Goal: Ask a question

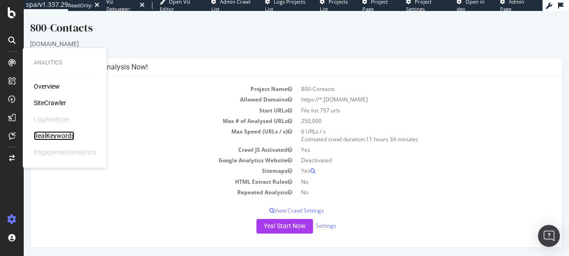
drag, startPoint x: 44, startPoint y: 138, endPoint x: 49, endPoint y: 139, distance: 5.5
click at [44, 138] on div "RealKeywords" at bounding box center [54, 135] width 41 height 9
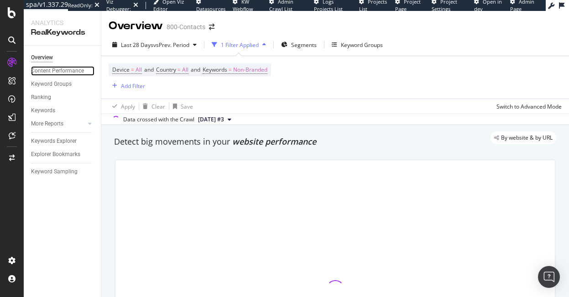
click at [64, 73] on div "Content Performance" at bounding box center [57, 71] width 53 height 10
click at [61, 70] on div "Content Performance" at bounding box center [57, 71] width 53 height 10
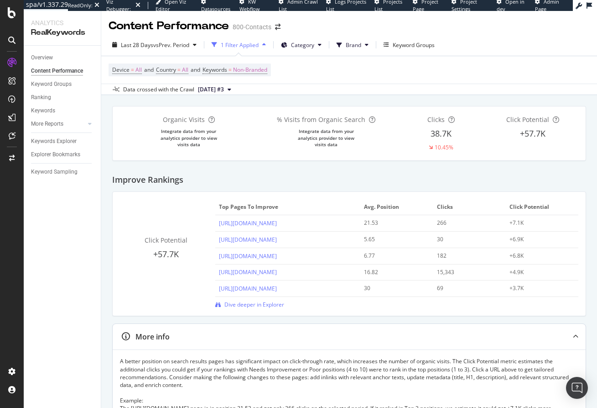
drag, startPoint x: 570, startPoint y: 337, endPoint x: 574, endPoint y: 329, distance: 9.0
click at [569, 255] on icon at bounding box center [575, 336] width 5 height 5
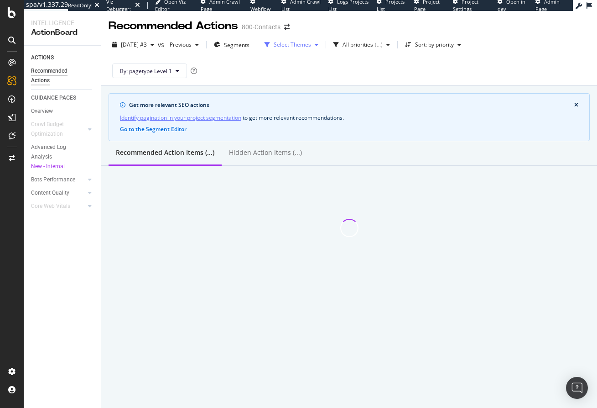
click at [307, 42] on div "Select Themes" at bounding box center [292, 44] width 37 height 5
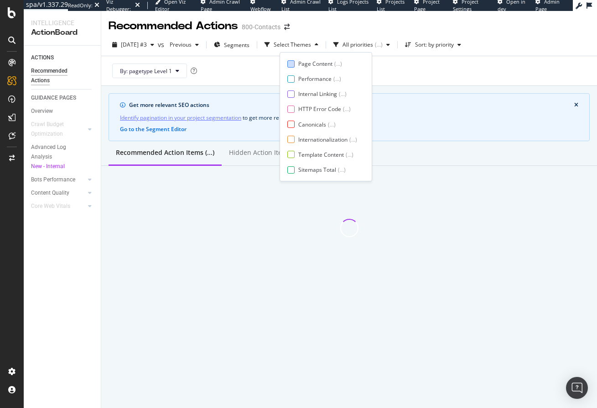
click at [291, 63] on div at bounding box center [291, 63] width 7 height 7
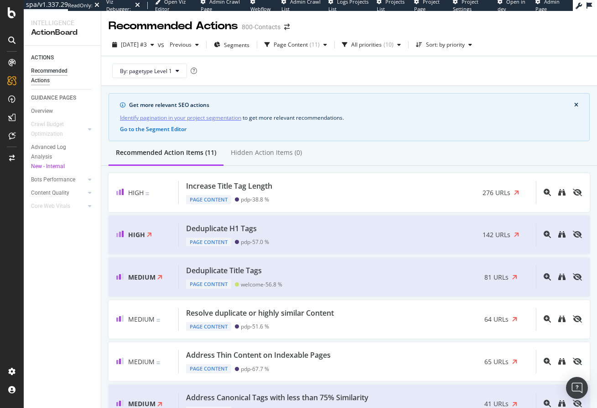
click at [395, 70] on div "By: pagetype Level 1" at bounding box center [349, 70] width 481 height 29
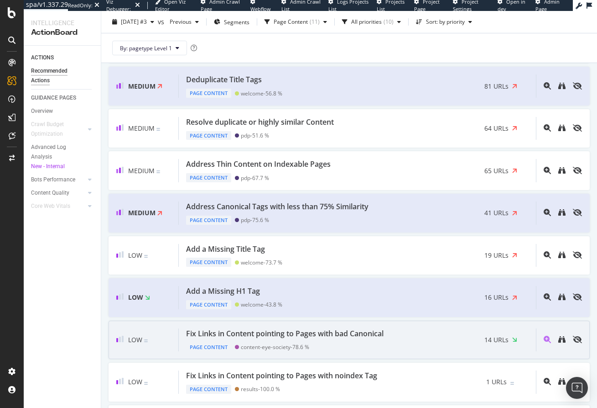
scroll to position [174, 0]
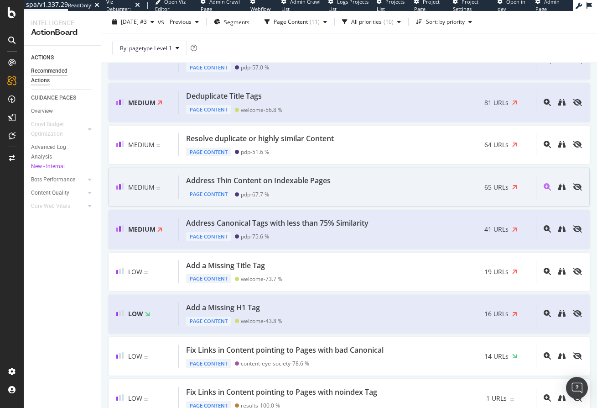
click at [310, 187] on div "Page Content pdp - 67.7 %" at bounding box center [260, 192] width 148 height 13
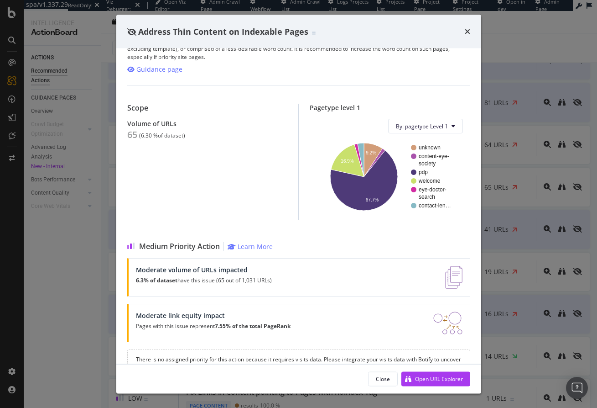
scroll to position [69, 0]
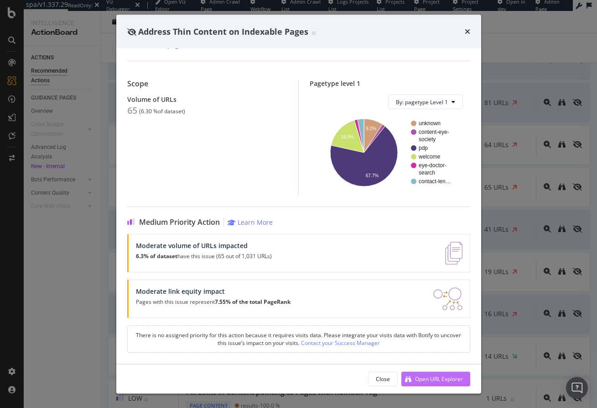
click at [430, 380] on div "Open URL Explorer" at bounding box center [439, 378] width 48 height 8
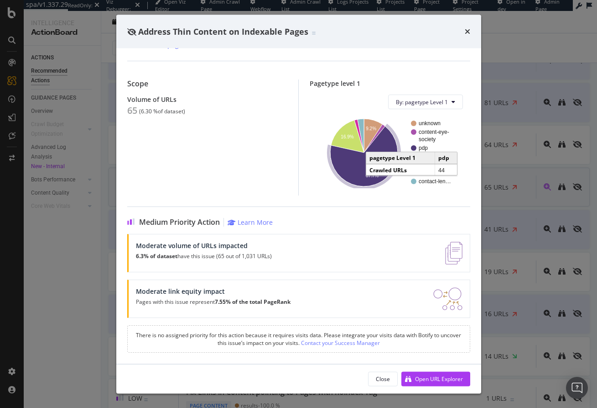
drag, startPoint x: 465, startPoint y: 32, endPoint x: 382, endPoint y: 177, distance: 166.8
click at [465, 32] on icon "times" at bounding box center [467, 31] width 5 height 7
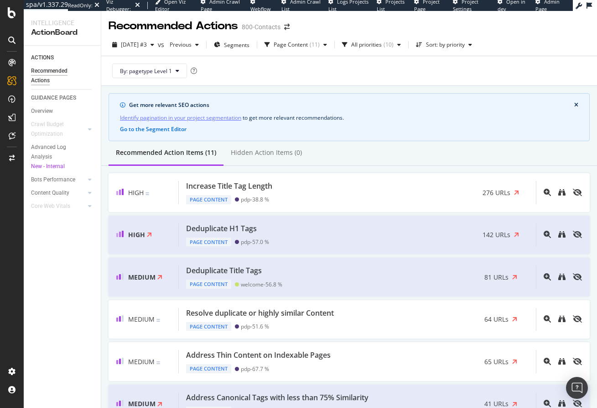
click at [572, 105] on button "close banner" at bounding box center [576, 105] width 9 height 10
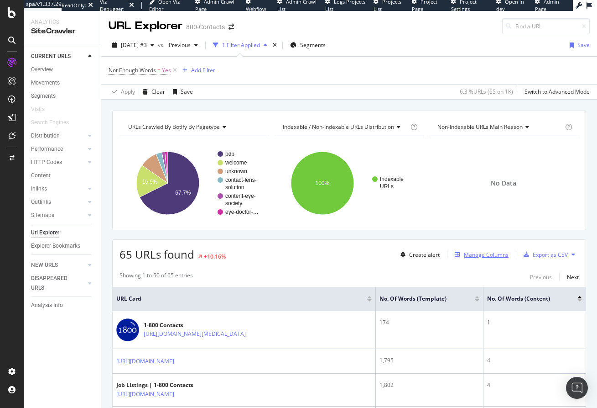
click at [464, 254] on div "Manage Columns" at bounding box center [486, 255] width 45 height 8
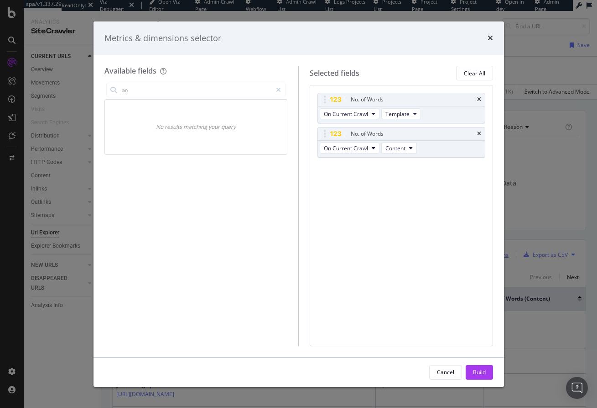
type input "p"
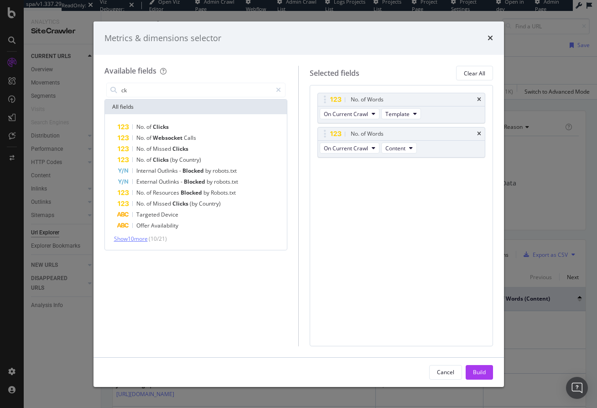
type input "ck"
click at [148, 239] on span "Show 10 more" at bounding box center [131, 239] width 34 height 8
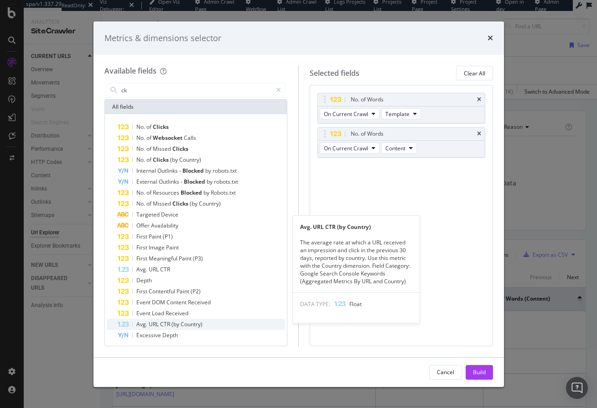
scroll to position [14, 0]
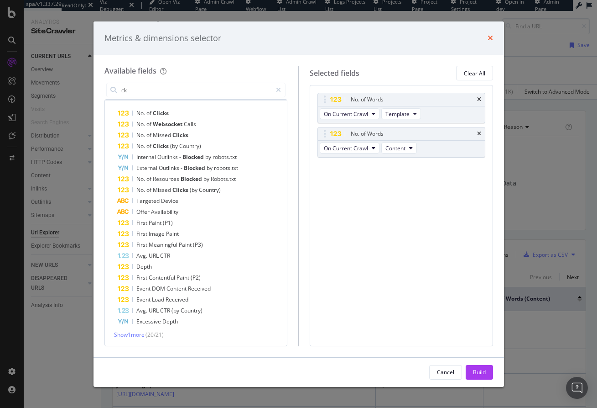
click at [489, 39] on icon "times" at bounding box center [490, 37] width 5 height 7
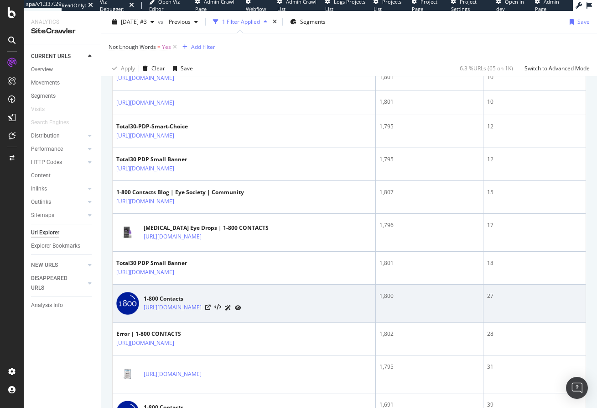
scroll to position [593, 0]
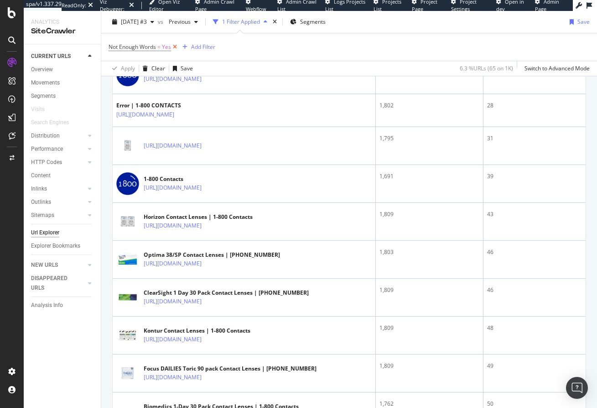
click at [172, 46] on icon at bounding box center [175, 46] width 8 height 9
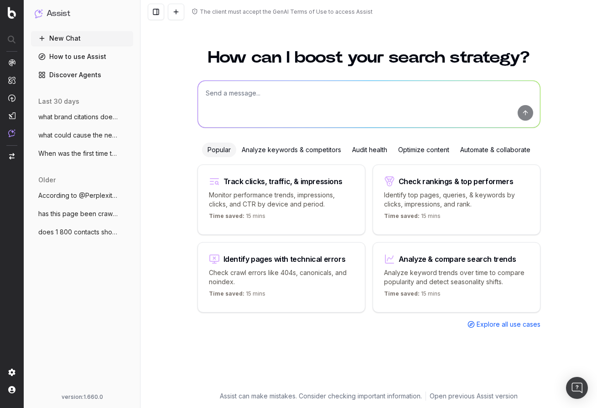
click at [222, 99] on textarea at bounding box center [369, 104] width 342 height 47
paste textarea "https://app.botify.com/leslie-org/800-contacts/crawl/explorer?analysisSlug=2025…"
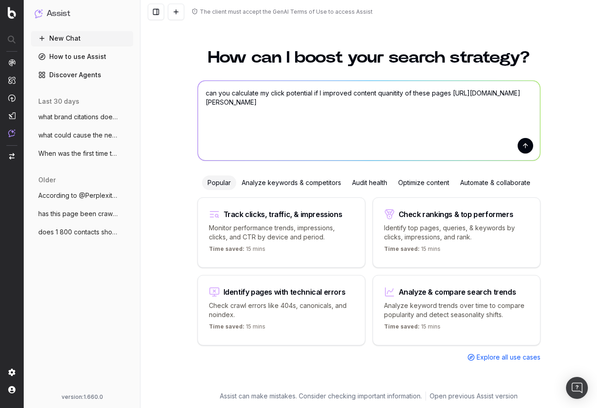
type textarea "can you calculate my click potential if I improved content quanitity of these p…"
click at [525, 143] on button "submit" at bounding box center [526, 146] width 16 height 16
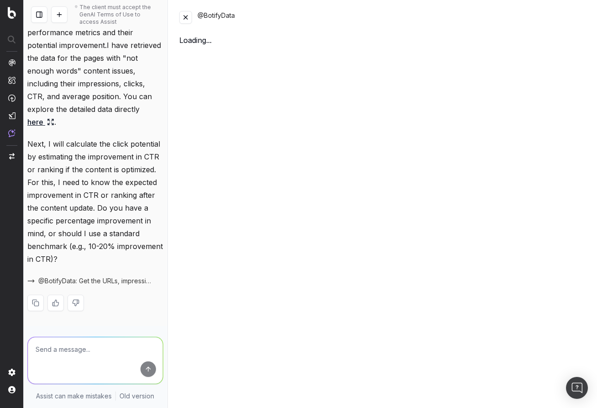
scroll to position [288, 0]
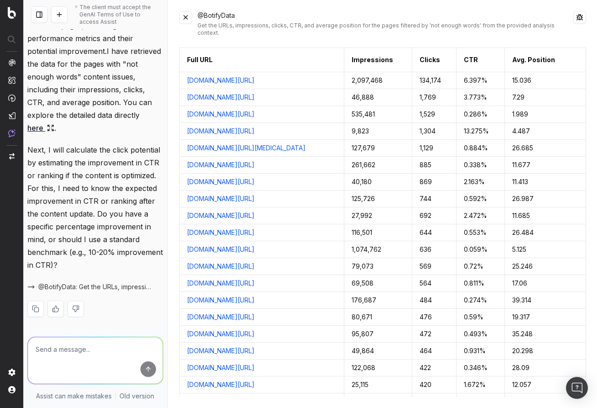
click at [184, 20] on button at bounding box center [185, 17] width 13 height 13
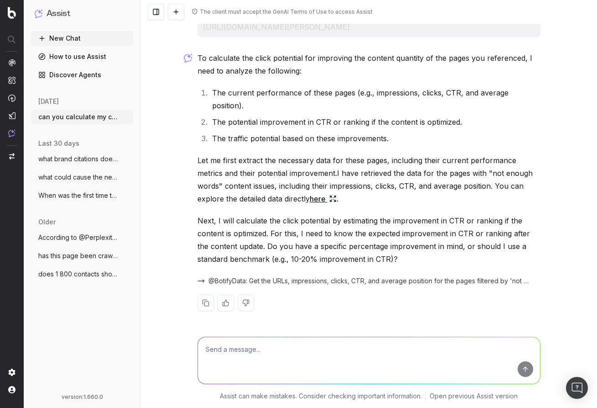
scroll to position [26, 0]
click at [256, 346] on textarea at bounding box center [369, 360] width 342 height 47
type textarea "standard benchmark"
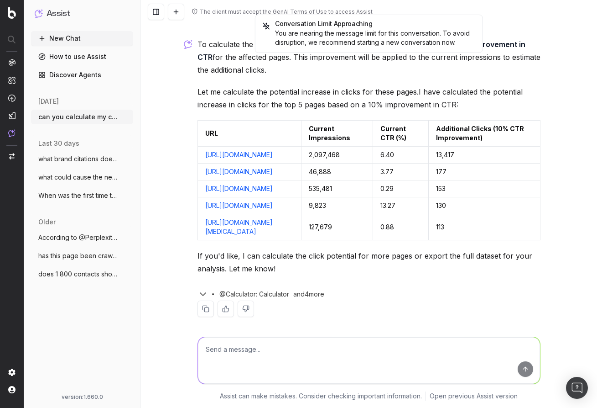
scroll to position [373, 0]
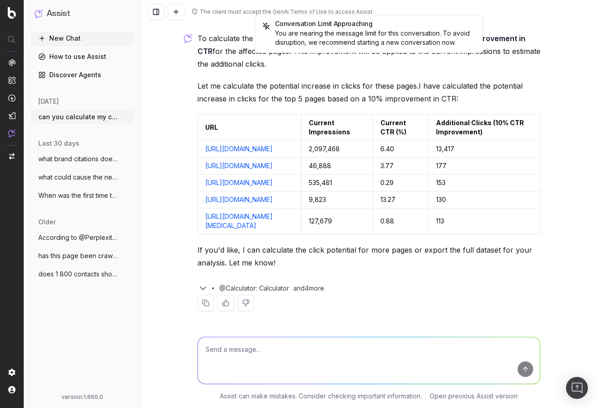
click at [326, 345] on textarea at bounding box center [369, 360] width 342 height 47
drag, startPoint x: 275, startPoint y: 219, endPoint x: 201, endPoint y: 213, distance: 74.6
click at [201, 213] on td "https://www.1800contacts.com/lens/acuvue-oasys-for-astigmatism" at bounding box center [250, 221] width 104 height 26
copy link "https://www.1800contacts.com/lens/acuvue-oasys-for-astigmatism"
click at [266, 340] on textarea "We want to target" at bounding box center [369, 360] width 342 height 47
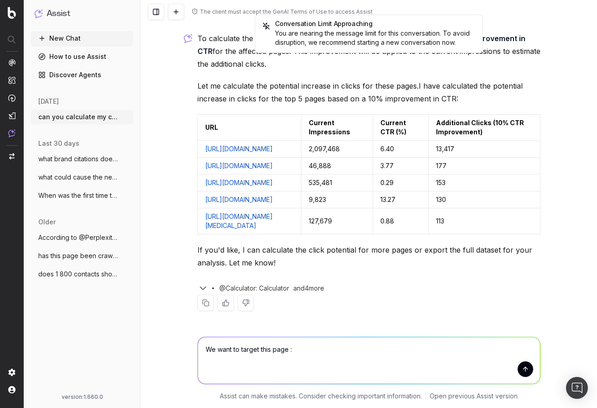
paste textarea "https://www.1800contacts.com/lens/acuvue-oasys-for-astigmatism"
type textarea "We want to target this page :https://www.1800contacts.com/lens/acuvue-oasys-for…"
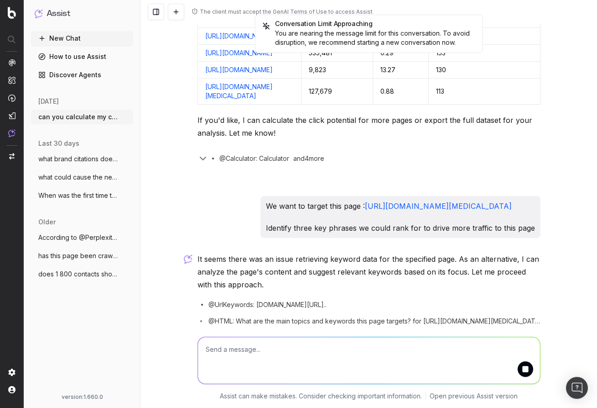
scroll to position [502, 0]
click at [272, 346] on textarea at bounding box center [369, 360] width 342 height 47
click at [253, 337] on textarea "yes" at bounding box center [369, 360] width 342 height 47
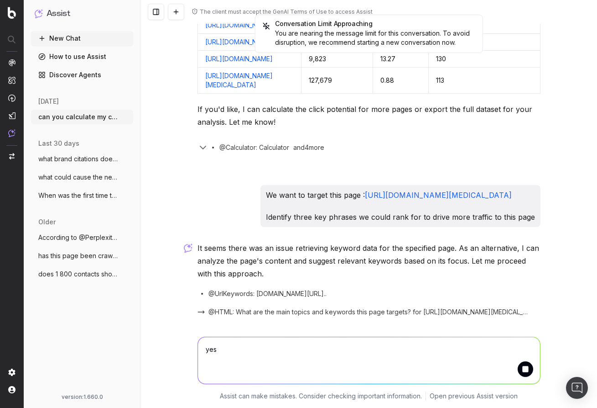
click at [214, 344] on textarea "yes" at bounding box center [369, 360] width 342 height 47
type textarea "y"
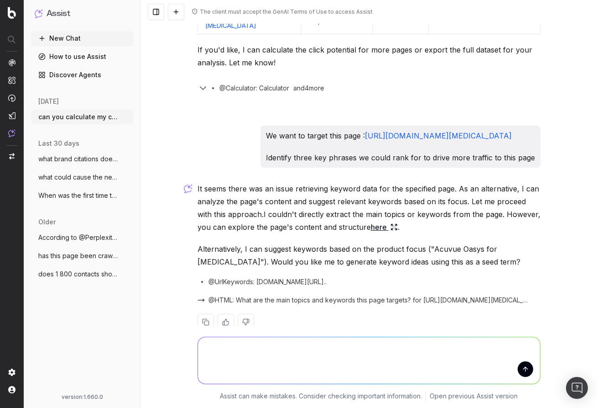
scroll to position [592, 0]
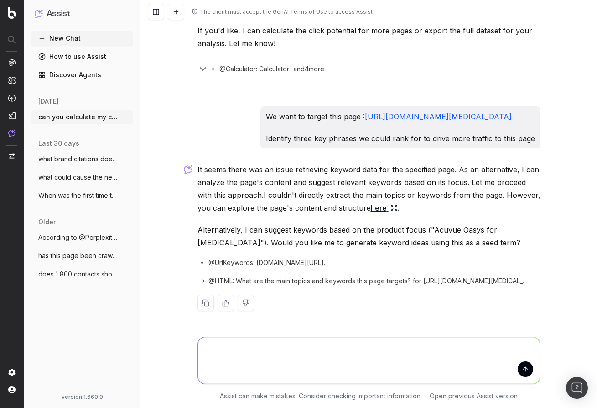
click at [76, 159] on span "what brand citations does ai give for th" at bounding box center [78, 158] width 80 height 9
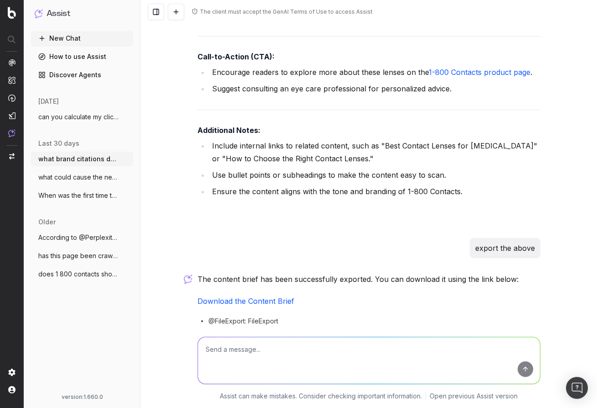
click at [269, 296] on link "Download the Content Brief" at bounding box center [246, 300] width 97 height 9
